Goal: Navigation & Orientation: Go to known website

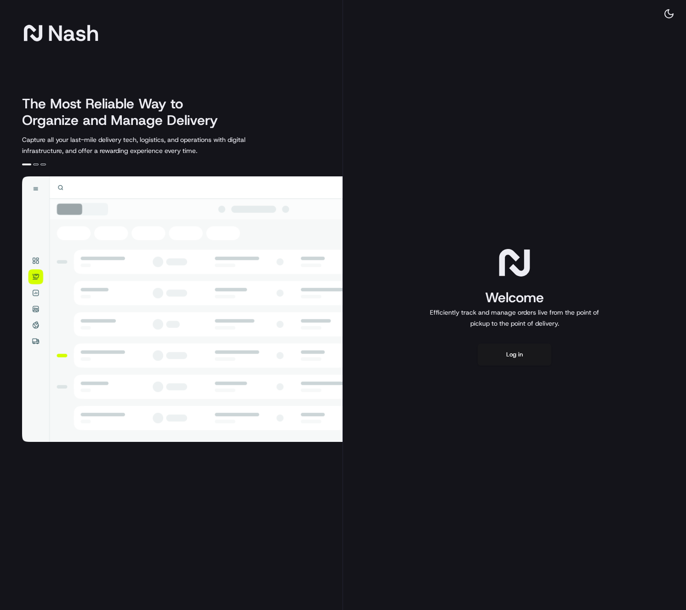
click at [533, 129] on div "Welcome Efficiently track and manage orders live from the point of pickup to th…" at bounding box center [514, 305] width 343 height 610
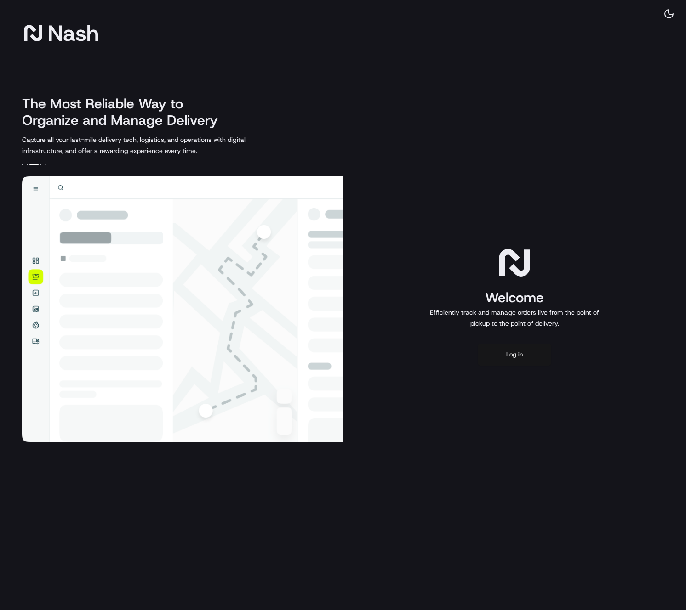
click at [521, 347] on button "Log in" at bounding box center [514, 355] width 74 height 22
